Goal: Find specific page/section: Find specific page/section

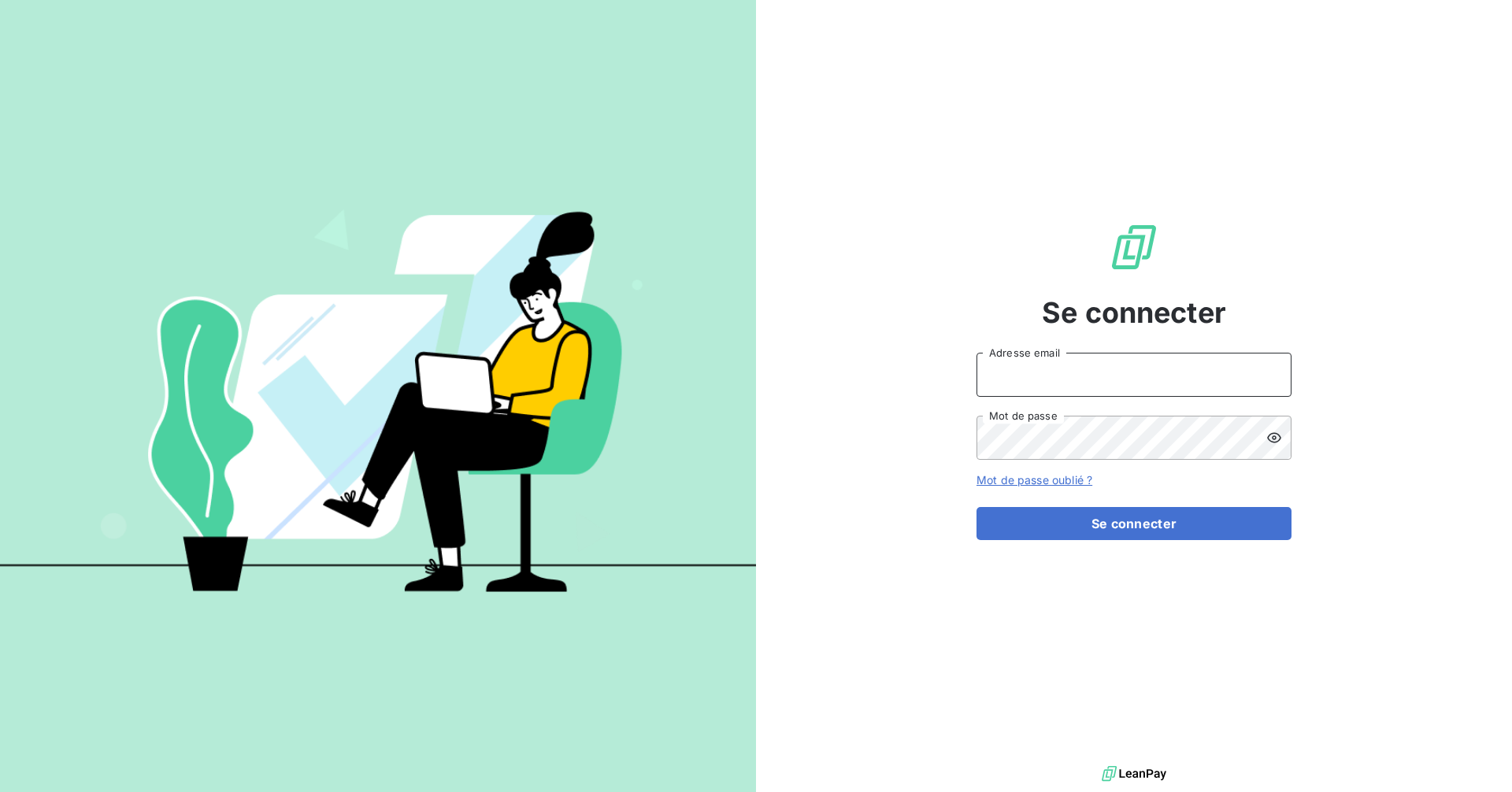
click at [1166, 380] on input "Adresse email" at bounding box center [1134, 375] width 315 height 44
type input "[EMAIL_ADDRESS][DOMAIN_NAME]"
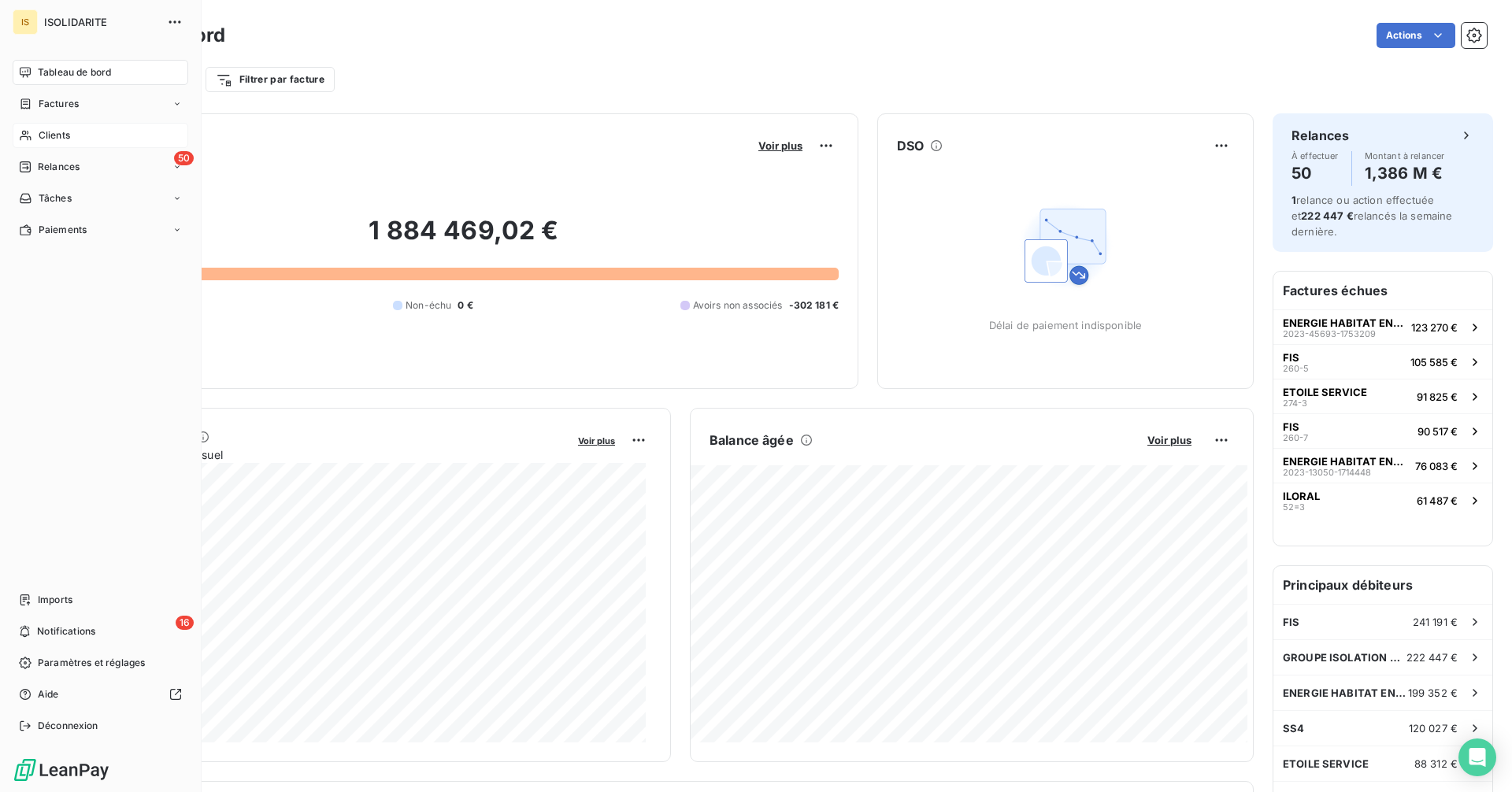
click at [44, 132] on span "Clients" at bounding box center [54, 135] width 32 height 14
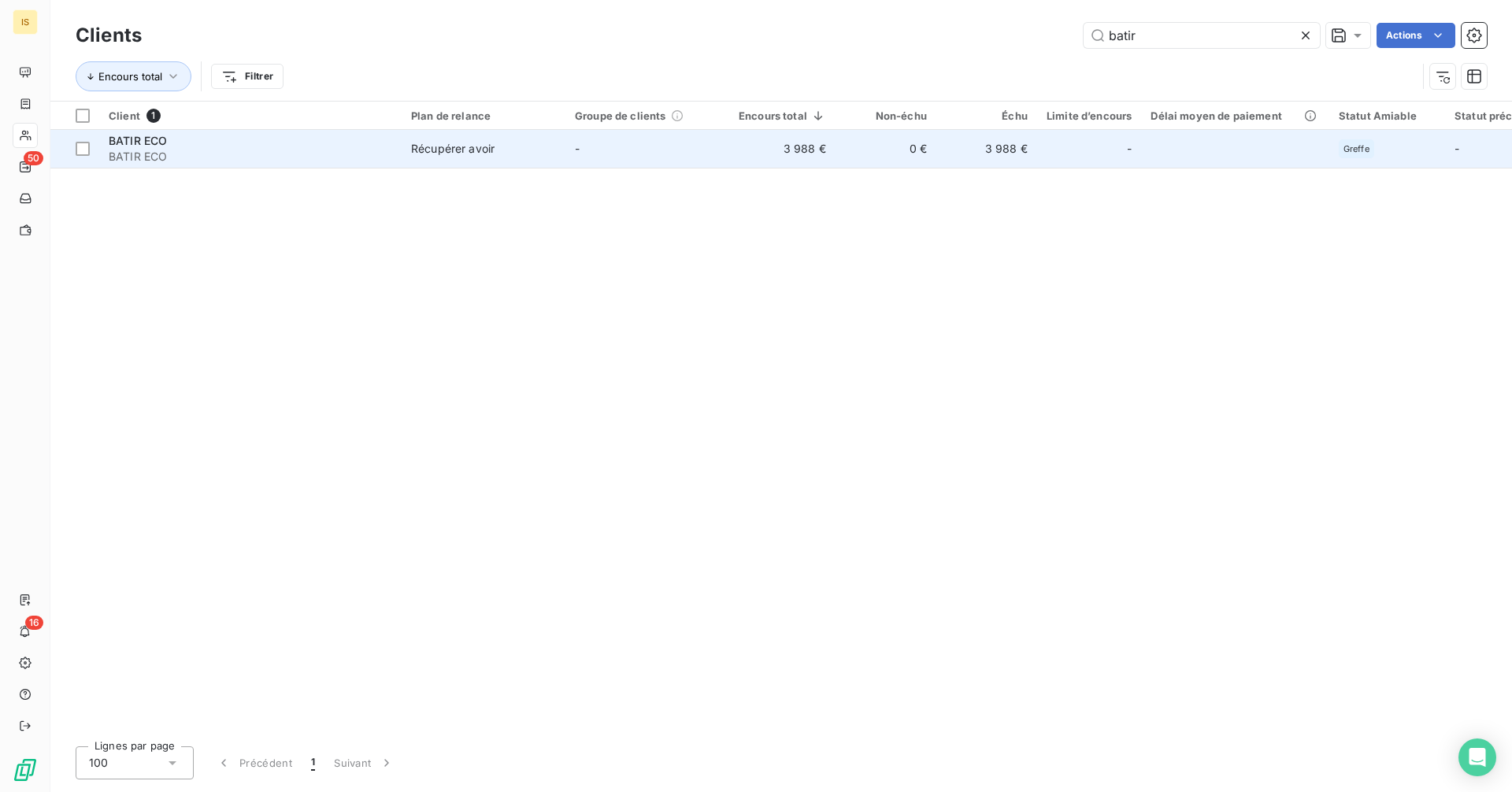
type input "batir"
click at [767, 149] on td "3 988 €" at bounding box center [781, 148] width 106 height 38
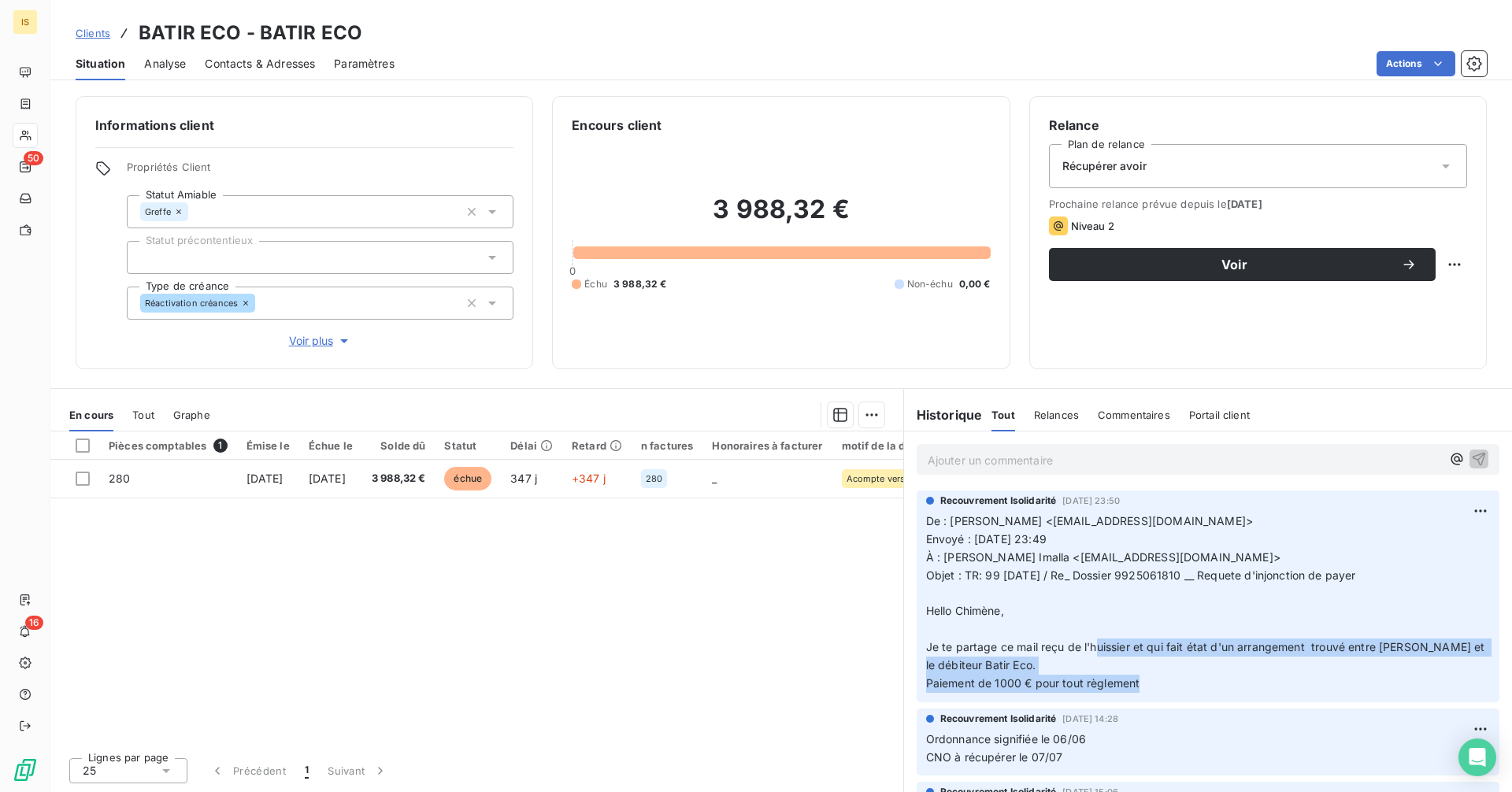
drag, startPoint x: 1098, startPoint y: 649, endPoint x: 1317, endPoint y: 679, distance: 221.0
click at [1317, 679] on p "De : [PERSON_NAME] <[EMAIL_ADDRESS][DOMAIN_NAME]> Envoyé : [DATE] 23:49 À : [PE…" at bounding box center [1208, 602] width 564 height 180
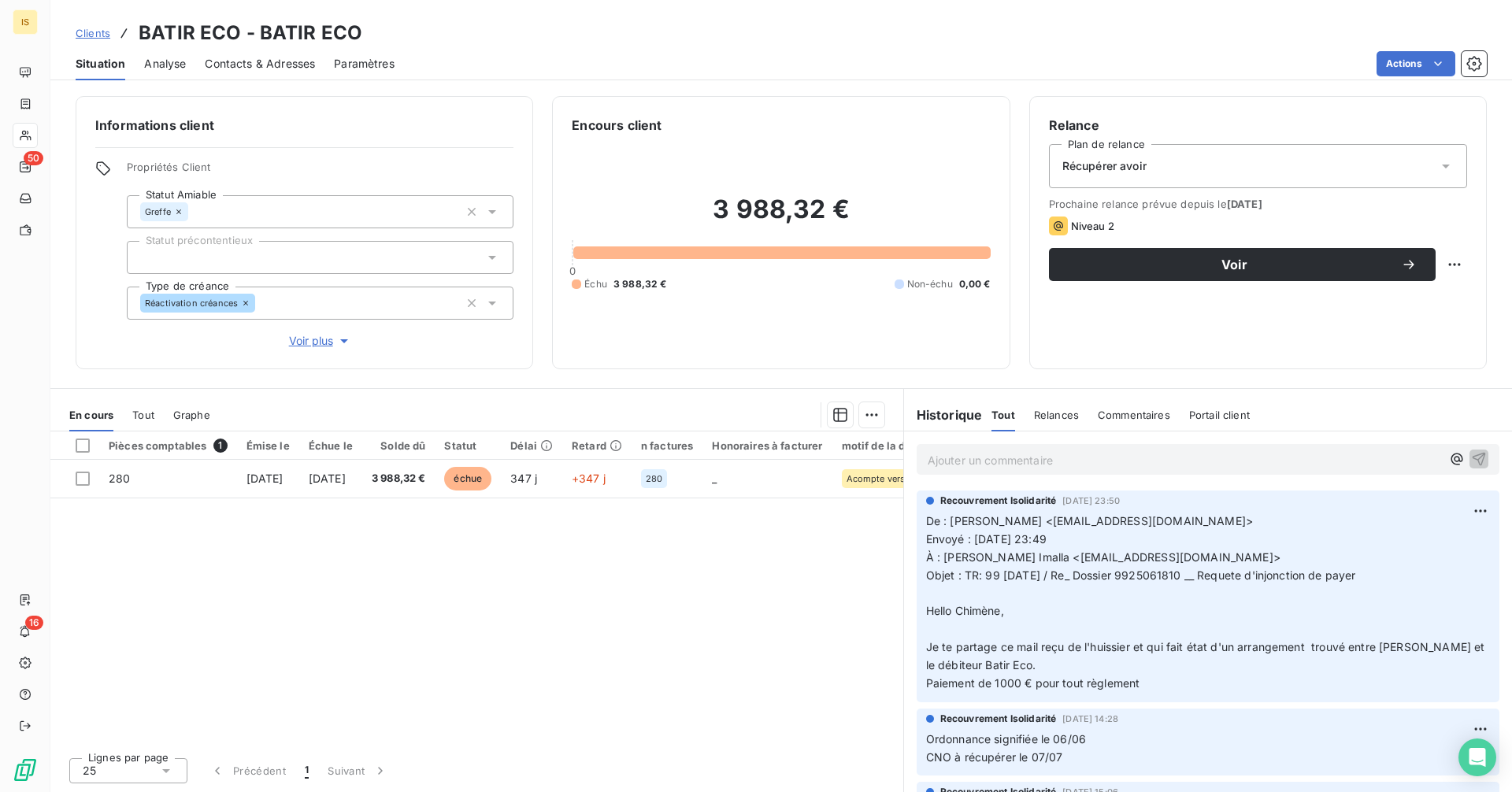
click at [1224, 610] on p "De : [PERSON_NAME] <[EMAIL_ADDRESS][DOMAIN_NAME]> Envoyé : [DATE] 23:49 À : [PE…" at bounding box center [1208, 602] width 564 height 180
click at [1155, 575] on span "Objet : TR: 99 [DATE] / Re_ Dossier 9925061810 __ Requete d'injonction de payer" at bounding box center [1141, 575] width 430 height 13
copy span "9925061810"
drag, startPoint x: 713, startPoint y: 207, endPoint x: 779, endPoint y: 199, distance: 66.5
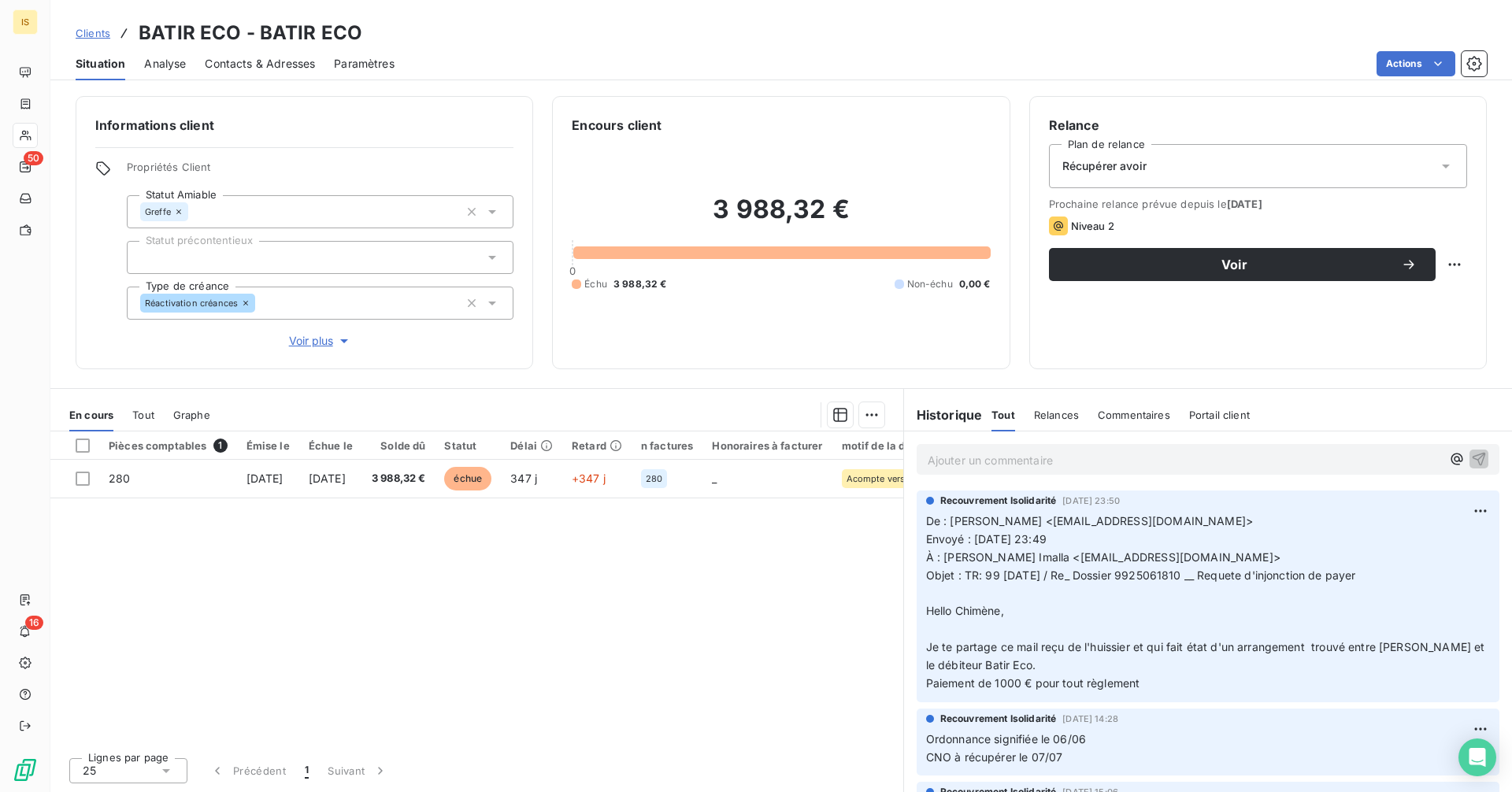
click at [715, 206] on h2 "3 988,32 €" at bounding box center [781, 218] width 418 height 47
drag, startPoint x: 779, startPoint y: 199, endPoint x: 795, endPoint y: 199, distance: 16.0
click at [795, 199] on h2 "3 988,32 €" at bounding box center [781, 218] width 418 height 47
click at [723, 201] on h2 "3 988,32 €" at bounding box center [781, 218] width 418 height 47
drag, startPoint x: 714, startPoint y: 203, endPoint x: 848, endPoint y: 203, distance: 134.0
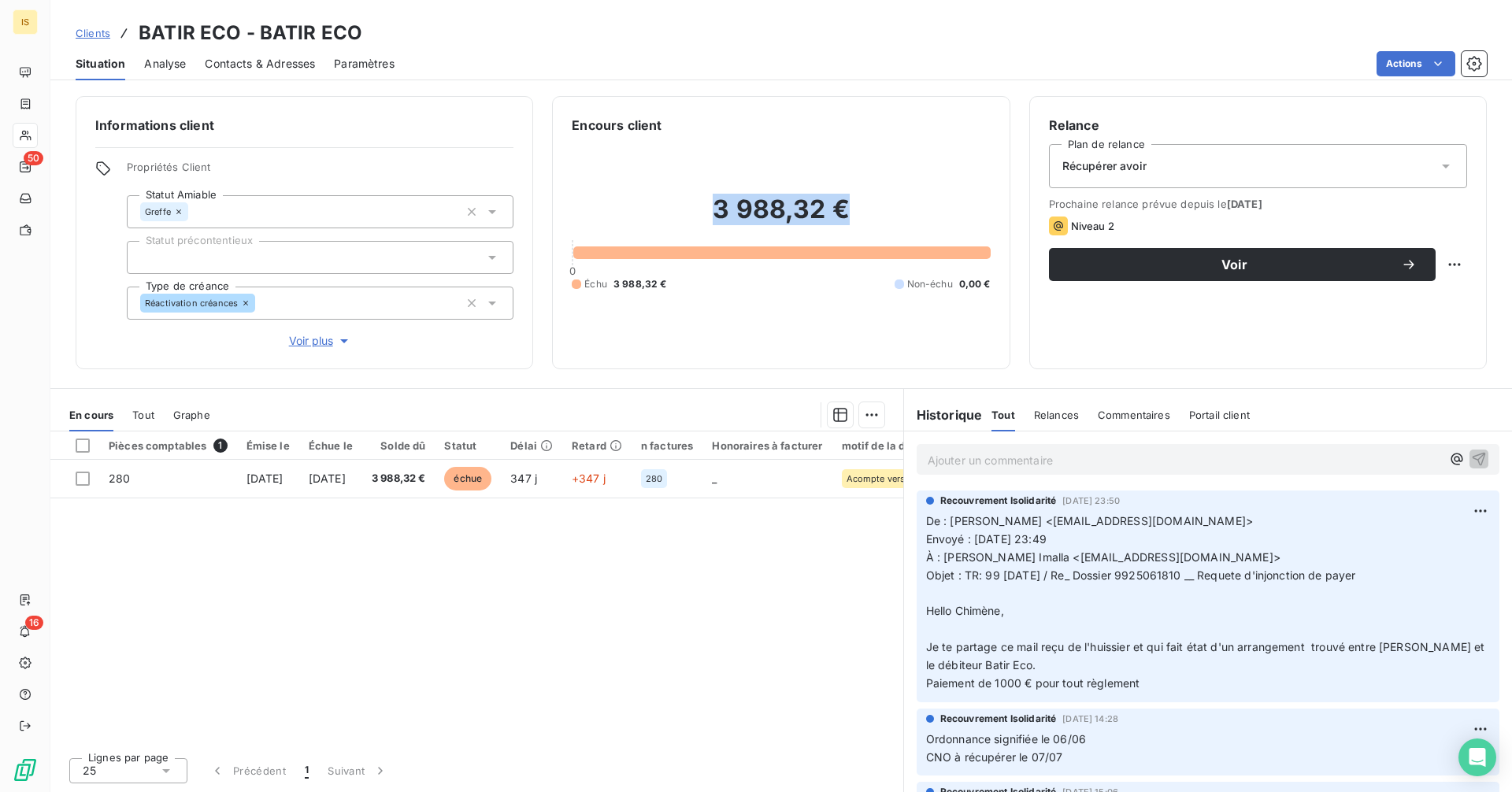
click at [848, 203] on h2 "3 988,32 €" at bounding box center [781, 218] width 418 height 47
copy h2 "3 988,32 €"
